Goal: Obtain resource: Obtain resource

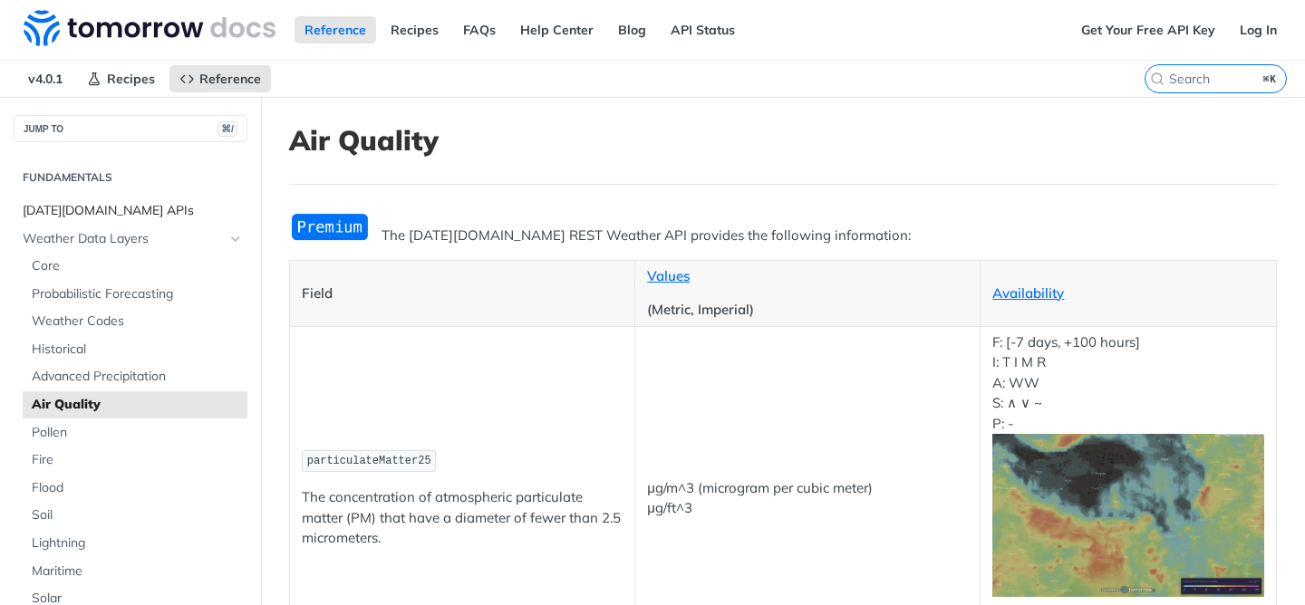
click at [130, 210] on span "[DATE][DOMAIN_NAME] APIs" at bounding box center [133, 211] width 220 height 18
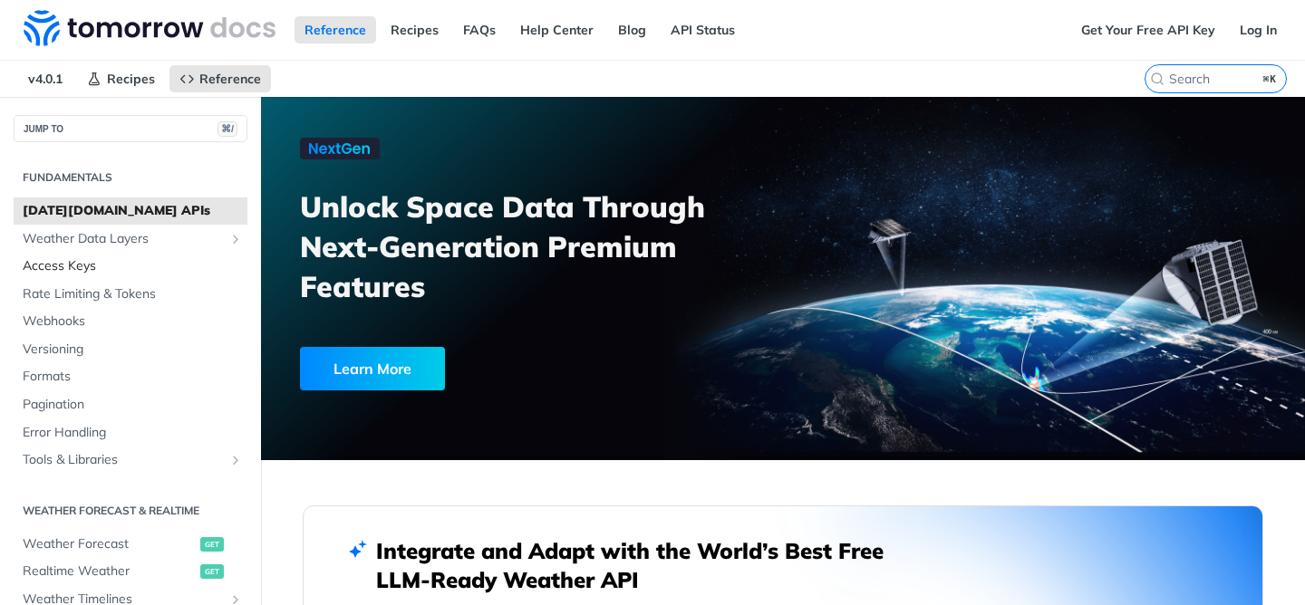
click at [83, 260] on span "Access Keys" at bounding box center [133, 266] width 220 height 18
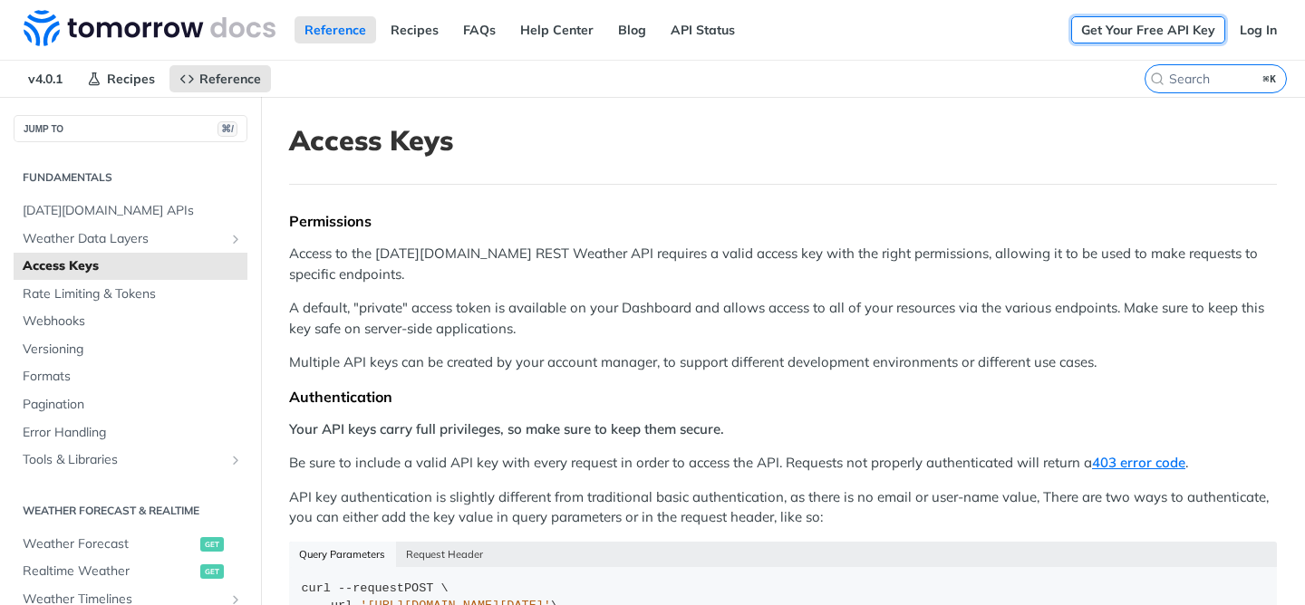
click at [1151, 40] on link "Get Your Free API Key" at bounding box center [1148, 29] width 154 height 27
click at [1145, 30] on link "Get Your Free API Key" at bounding box center [1148, 29] width 154 height 27
click at [1135, 32] on link "Get Your Free API Key" at bounding box center [1148, 29] width 154 height 27
